Goal: Entertainment & Leisure: Browse casually

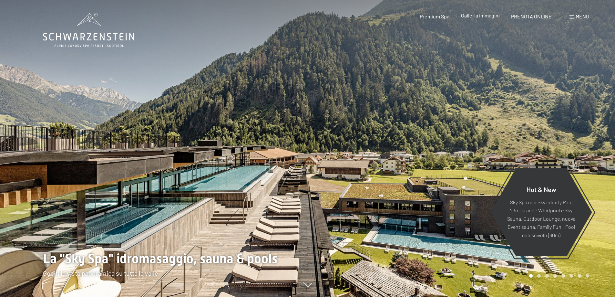
click at [473, 16] on span "Galleria immagini" at bounding box center [480, 15] width 39 height 6
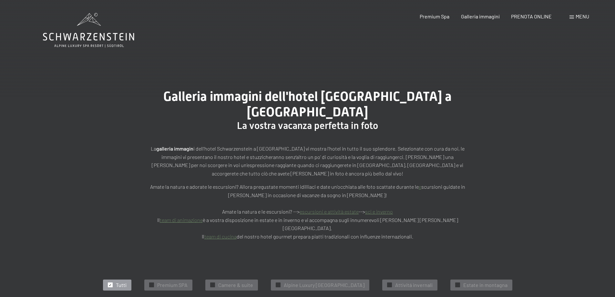
scroll to position [129, 0]
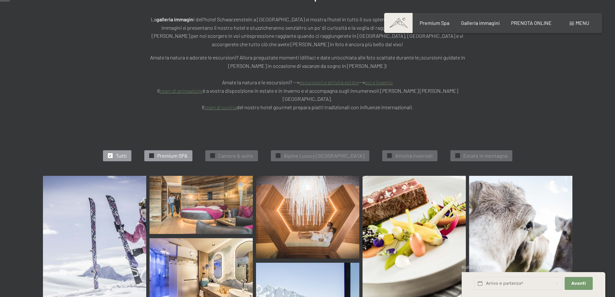
click at [157, 152] on span "Premium SPA" at bounding box center [172, 155] width 30 height 7
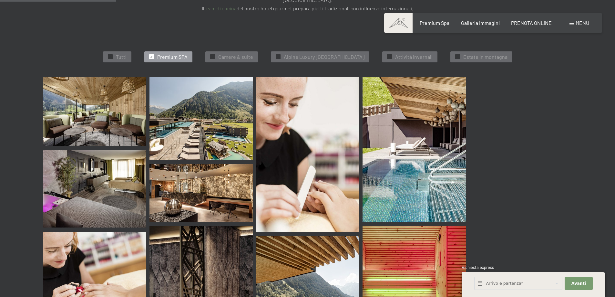
scroll to position [260, 0]
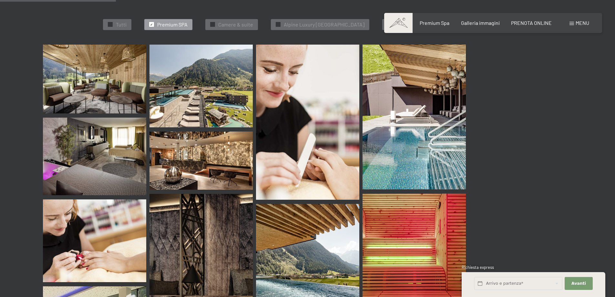
click at [104, 128] on img at bounding box center [94, 157] width 103 height 78
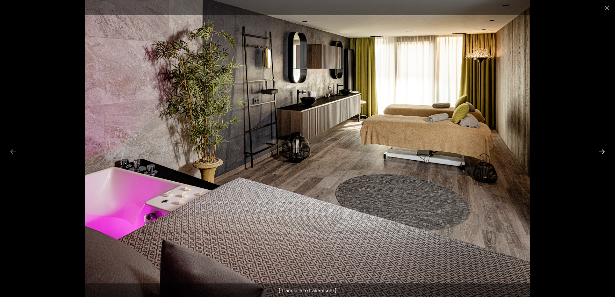
click at [602, 153] on button "Next slide" at bounding box center [602, 151] width 14 height 13
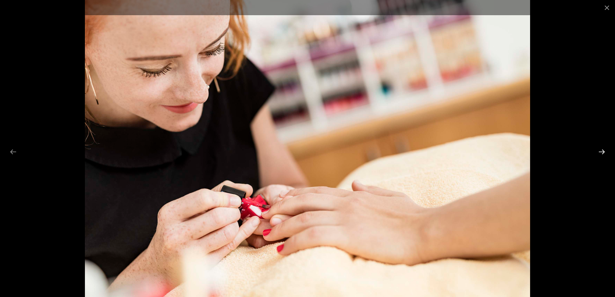
click at [602, 153] on button "Next slide" at bounding box center [602, 151] width 14 height 13
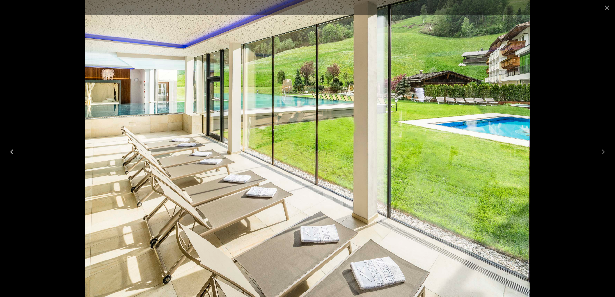
click at [11, 153] on button "Previous slide" at bounding box center [13, 151] width 14 height 13
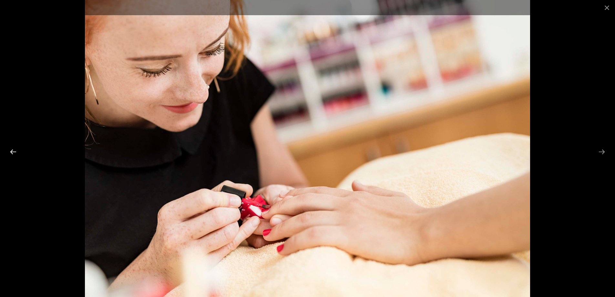
click at [9, 151] on button "Previous slide" at bounding box center [13, 151] width 14 height 13
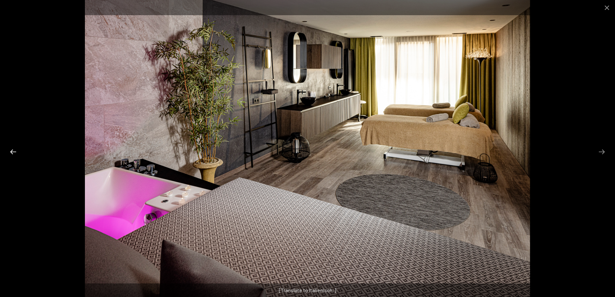
click at [9, 151] on button "Previous slide" at bounding box center [13, 151] width 14 height 13
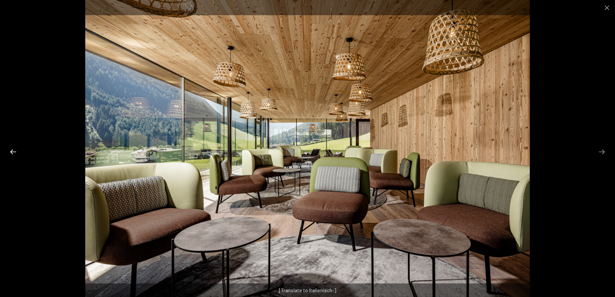
click at [8, 151] on button "Previous slide" at bounding box center [13, 151] width 14 height 13
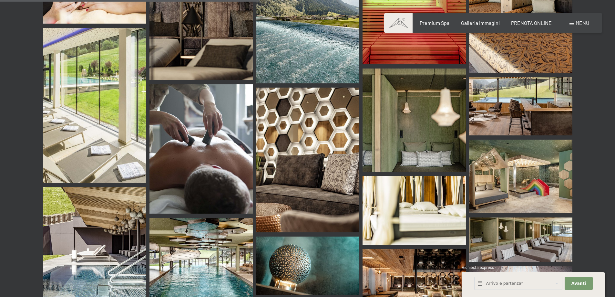
scroll to position [615, 0]
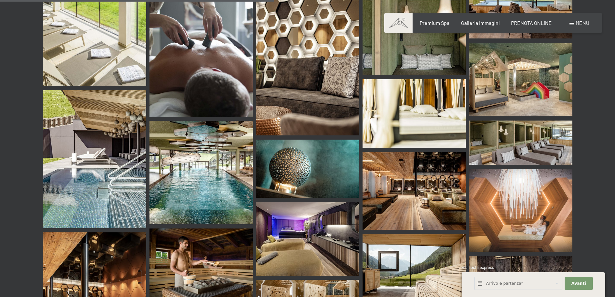
click at [303, 214] on img at bounding box center [307, 239] width 103 height 74
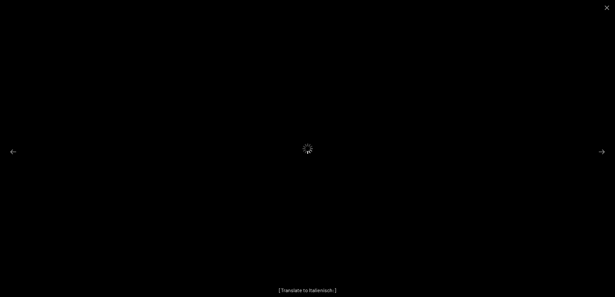
scroll to position [648, 0]
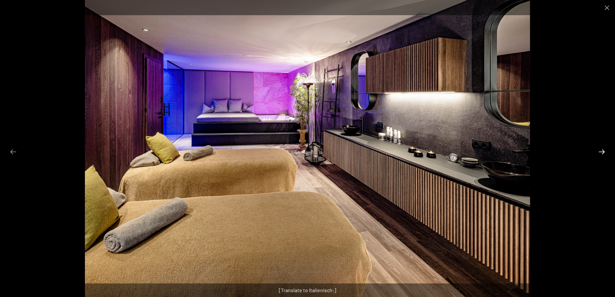
click at [603, 150] on button "Next slide" at bounding box center [602, 151] width 14 height 13
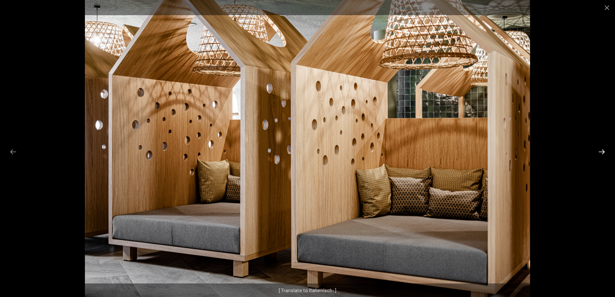
click at [603, 150] on button "Next slide" at bounding box center [602, 151] width 14 height 13
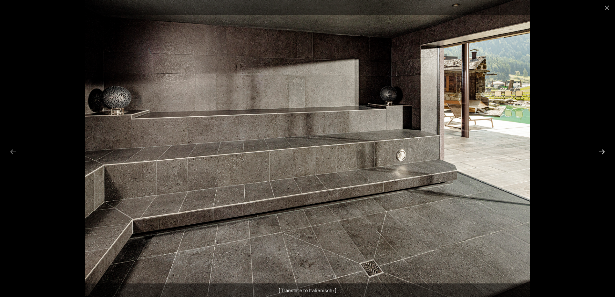
click at [599, 152] on button "Next slide" at bounding box center [602, 151] width 14 height 13
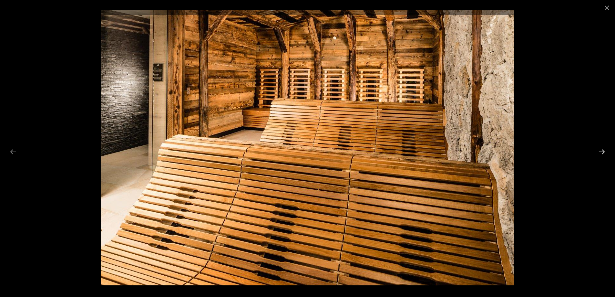
click at [598, 152] on button "Next slide" at bounding box center [602, 151] width 14 height 13
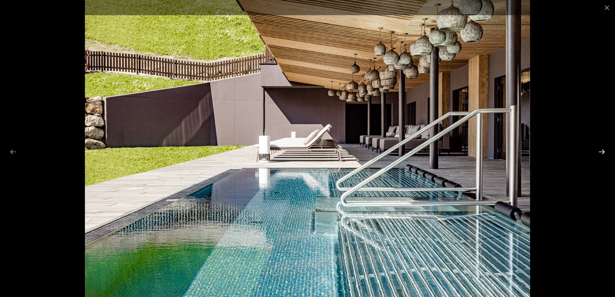
click at [598, 152] on button "Next slide" at bounding box center [602, 151] width 14 height 13
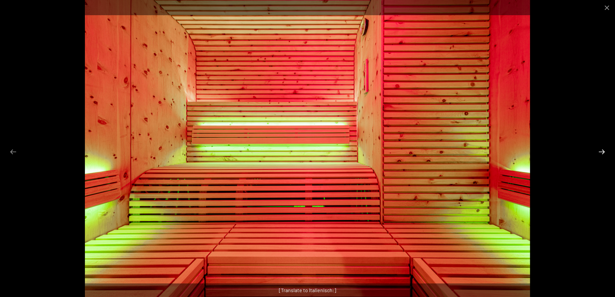
click at [599, 152] on button "Next slide" at bounding box center [602, 151] width 14 height 13
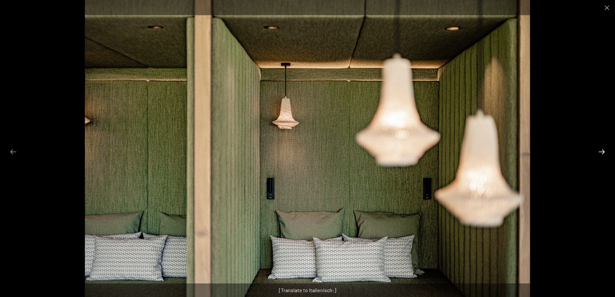
click at [599, 152] on button "Next slide" at bounding box center [602, 151] width 14 height 13
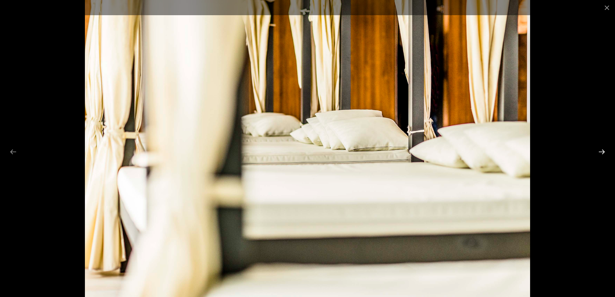
click at [600, 152] on button "Next slide" at bounding box center [602, 151] width 14 height 13
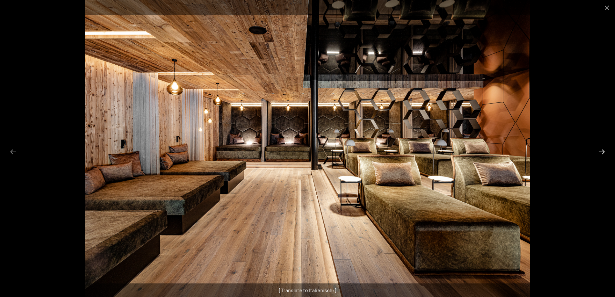
click at [600, 152] on button "Next slide" at bounding box center [602, 151] width 14 height 13
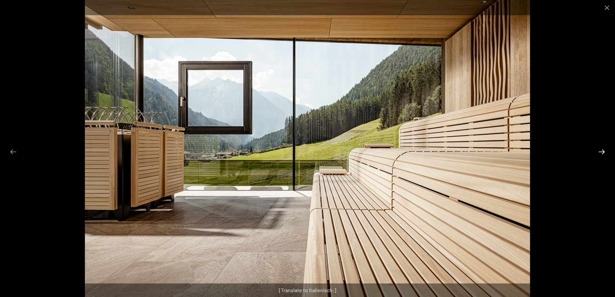
click at [600, 152] on button "Next slide" at bounding box center [602, 151] width 14 height 13
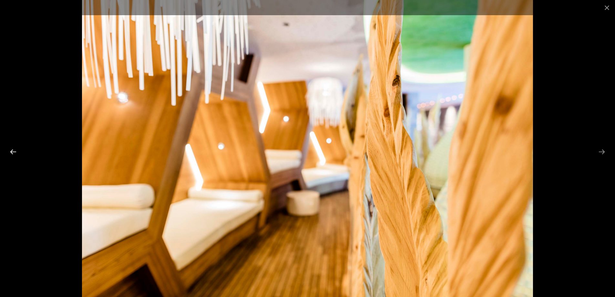
click at [12, 154] on button "Previous slide" at bounding box center [13, 151] width 14 height 13
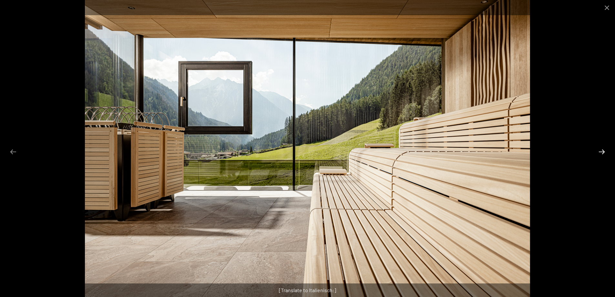
click at [604, 150] on button "Next slide" at bounding box center [602, 151] width 14 height 13
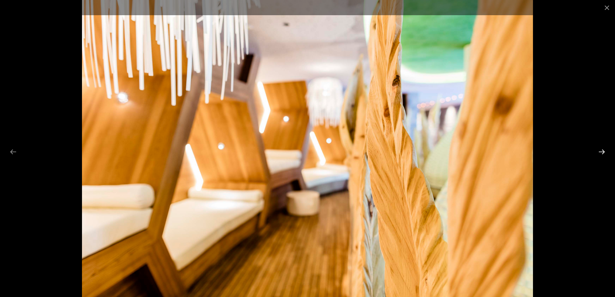
click at [604, 150] on button "Next slide" at bounding box center [602, 151] width 14 height 13
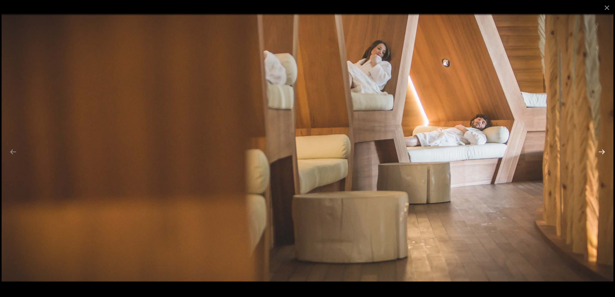
click at [604, 152] on button "Next slide" at bounding box center [602, 151] width 14 height 13
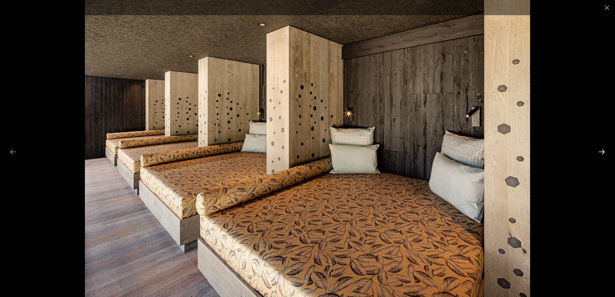
click at [604, 152] on button "Next slide" at bounding box center [602, 151] width 14 height 13
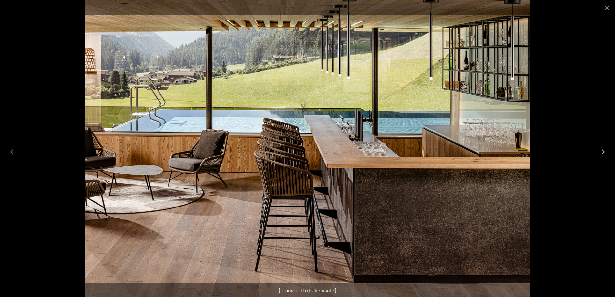
click at [604, 152] on button "Next slide" at bounding box center [602, 151] width 14 height 13
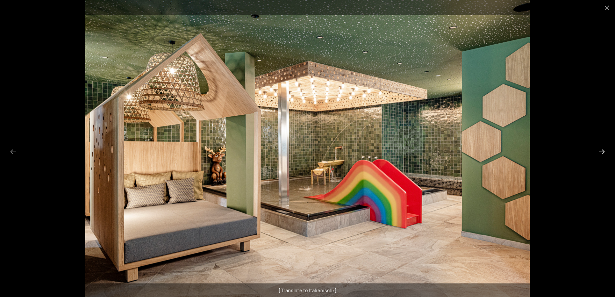
click at [604, 152] on button "Next slide" at bounding box center [602, 151] width 14 height 13
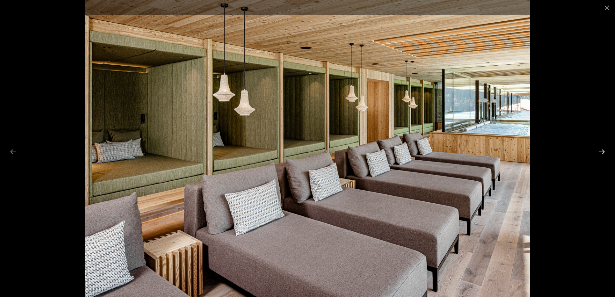
click at [604, 152] on button "Next slide" at bounding box center [602, 151] width 14 height 13
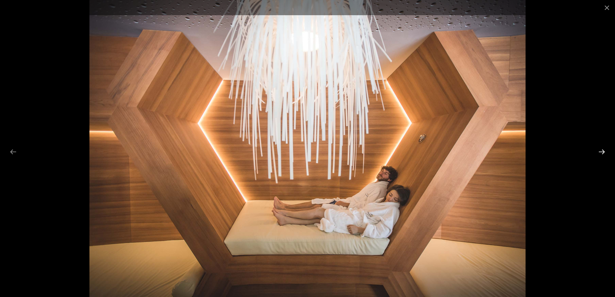
click at [604, 152] on button "Next slide" at bounding box center [602, 151] width 14 height 13
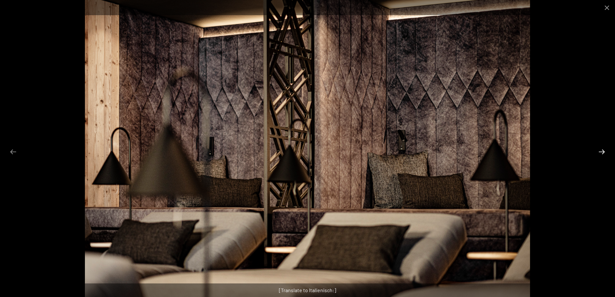
click at [604, 152] on button "Next slide" at bounding box center [602, 151] width 14 height 13
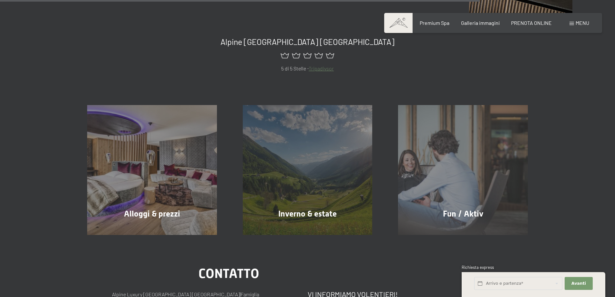
scroll to position [1229, 0]
